Goal: Feedback & Contribution: Submit feedback/report problem

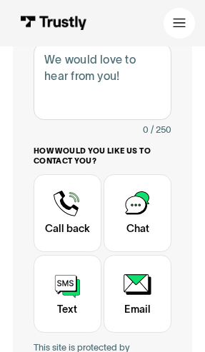
scroll to position [408, 0]
click at [77, 235] on div "Contact Trustly Support" at bounding box center [68, 213] width 68 height 78
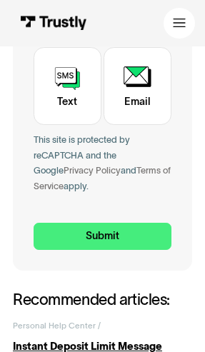
click at [148, 228] on input "Submit" at bounding box center [103, 236] width 138 height 27
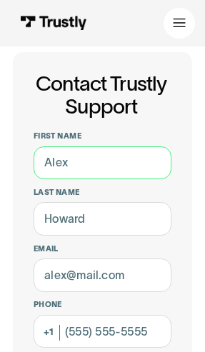
scroll to position [0, 0]
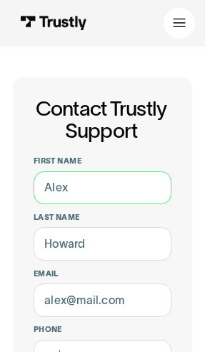
click at [143, 179] on input "First name" at bounding box center [103, 187] width 138 height 33
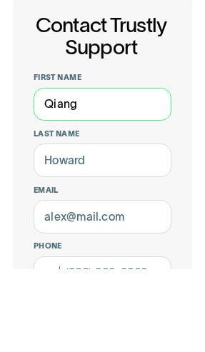
type input "Qiang"
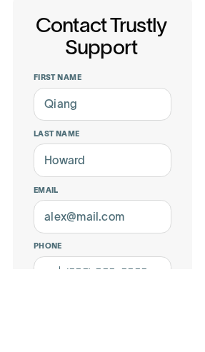
scroll to position [83, 0]
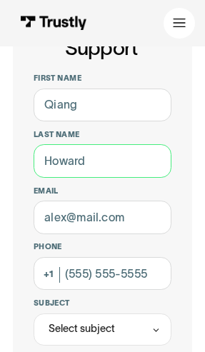
click at [138, 158] on input "Last name" at bounding box center [103, 160] width 138 height 33
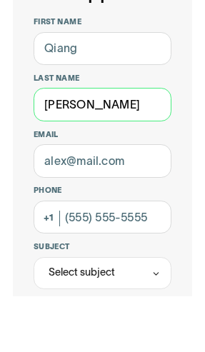
type input "[PERSON_NAME]"
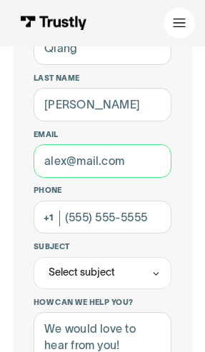
click at [137, 159] on input "Email" at bounding box center [103, 160] width 138 height 33
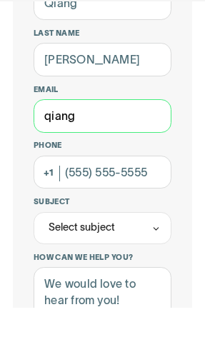
scroll to position [184, 0]
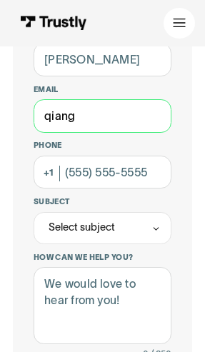
type input "qiang"
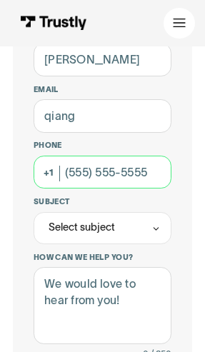
click at [116, 178] on input "Phone (Optional)" at bounding box center [103, 172] width 138 height 33
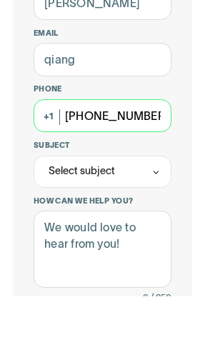
type input "[PHONE_NUMBER]"
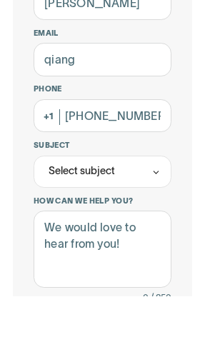
click at [160, 224] on icon "Contact Trustly Support" at bounding box center [155, 229] width 9 height 10
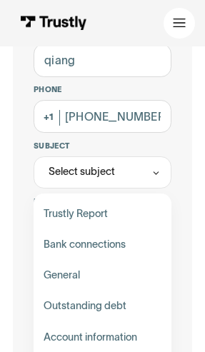
click at [128, 237] on div "Contact Trustly Support" at bounding box center [103, 244] width 128 height 31
type input "**********"
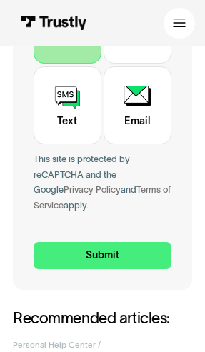
click at [142, 248] on input "Submit" at bounding box center [103, 255] width 138 height 27
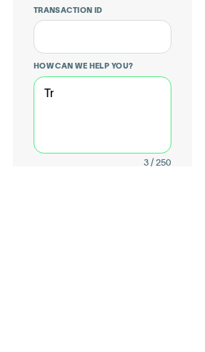
type textarea "T"
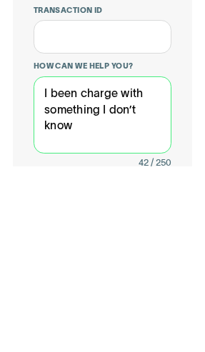
type textarea "I been charge with something I don’t know"
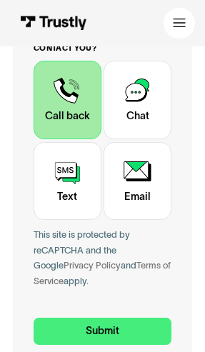
click at [130, 324] on input "Submit" at bounding box center [103, 330] width 138 height 27
click at [158, 325] on input "Submit" at bounding box center [103, 330] width 138 height 27
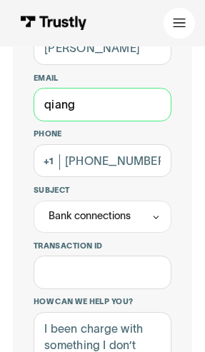
click at [129, 100] on input "qiang" at bounding box center [103, 104] width 138 height 33
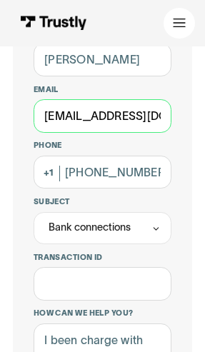
type input "[EMAIL_ADDRESS][DOMAIN_NAME]"
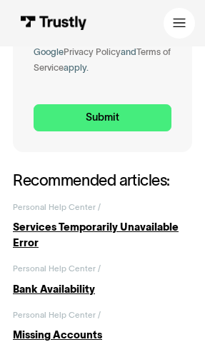
click at [141, 120] on input "Submit" at bounding box center [103, 117] width 138 height 27
type input "[PHONE_NUMBER]"
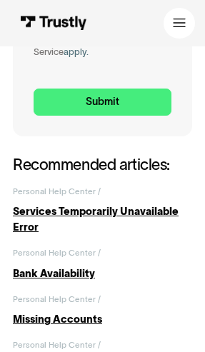
scroll to position [806, 0]
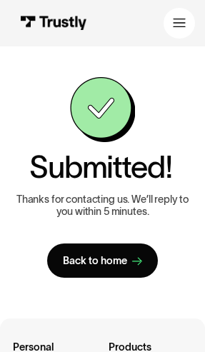
click at [133, 257] on icon at bounding box center [137, 262] width 10 height 10
